Goal: Task Accomplishment & Management: Manage account settings

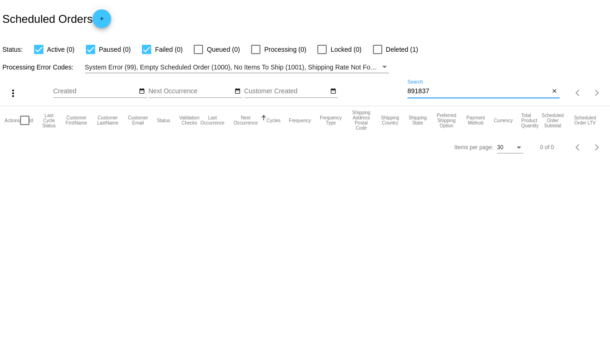
drag, startPoint x: 435, startPoint y: 88, endPoint x: 393, endPoint y: 90, distance: 41.6
click at [393, 90] on div "more_vert Sep Jan Feb Mar [DATE]" at bounding box center [305, 89] width 610 height 33
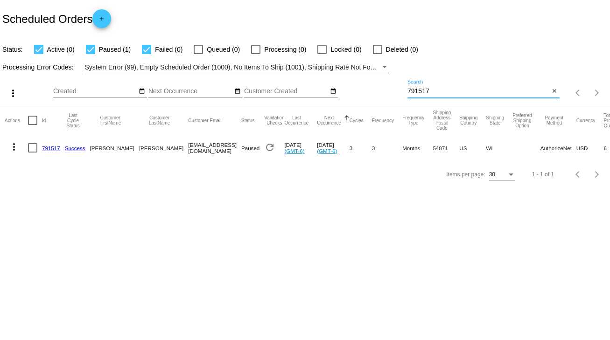
type input "791517"
click at [30, 147] on div at bounding box center [32, 147] width 9 height 9
click at [32, 153] on input "checkbox" at bounding box center [32, 153] width 0 height 0
checkbox input "true"
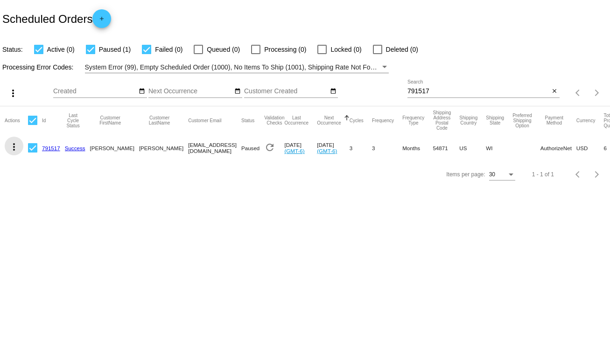
click at [14, 149] on mat-icon "more_vert" at bounding box center [13, 146] width 11 height 11
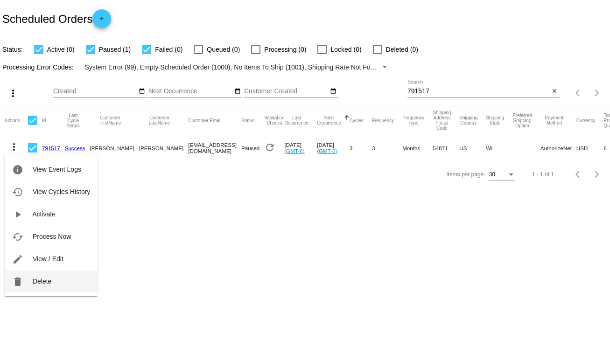
click at [43, 282] on span "Delete" at bounding box center [42, 280] width 19 height 7
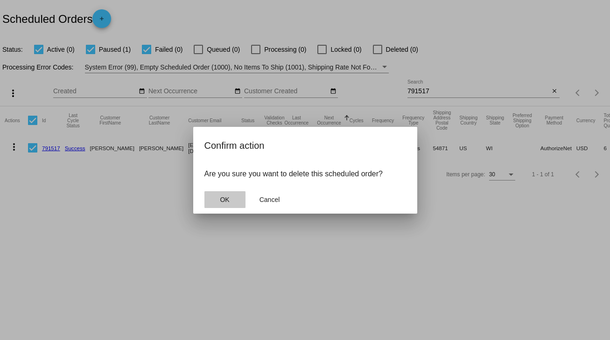
click at [221, 205] on button "OK" at bounding box center [224, 199] width 41 height 17
